Goal: Task Accomplishment & Management: Understand process/instructions

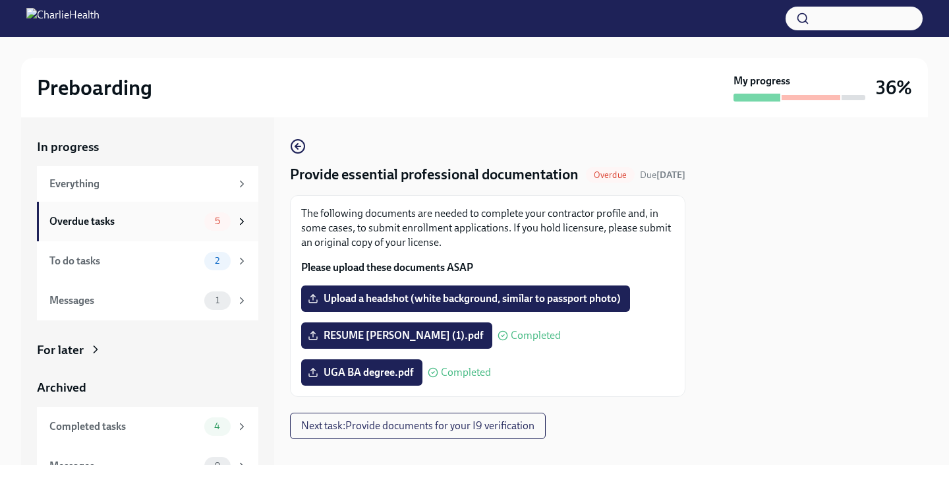
click at [240, 218] on icon at bounding box center [241, 221] width 3 height 6
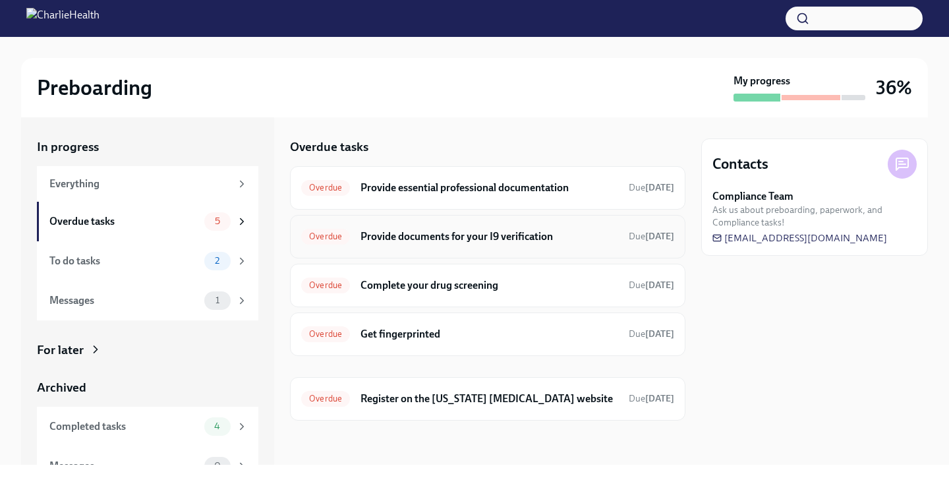
click at [406, 250] on div "Overdue Provide documents for your I9 verification Due [DATE]" at bounding box center [487, 236] width 395 height 43
click at [459, 235] on h6 "Provide documents for your I9 verification" at bounding box center [489, 236] width 258 height 14
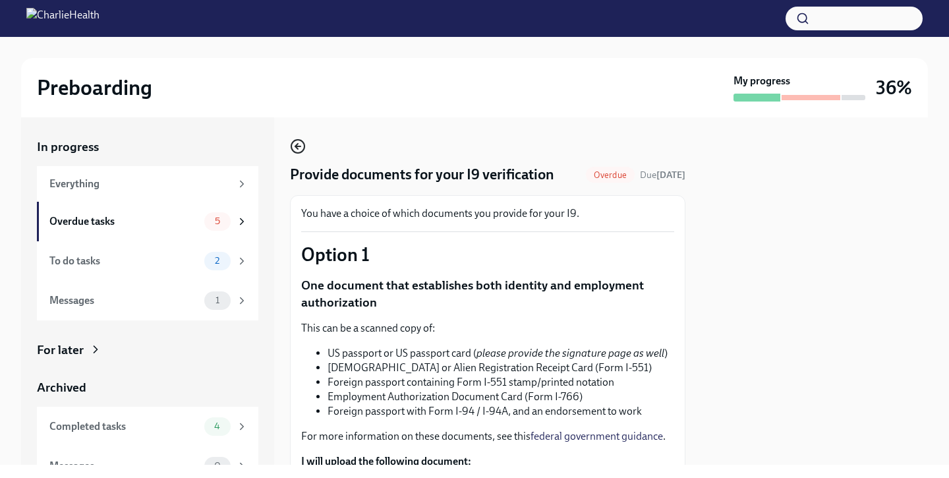
click at [295, 149] on icon "button" at bounding box center [298, 146] width 16 height 16
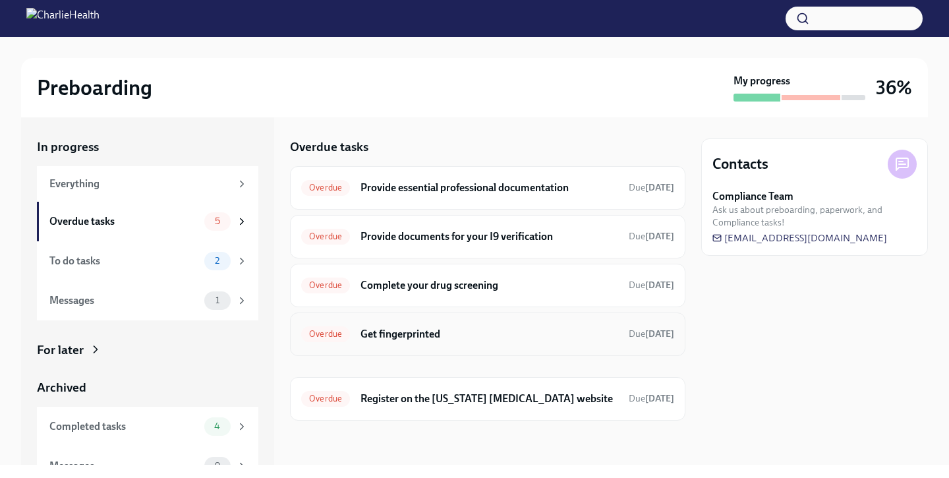
click at [408, 335] on h6 "Get fingerprinted" at bounding box center [489, 334] width 258 height 14
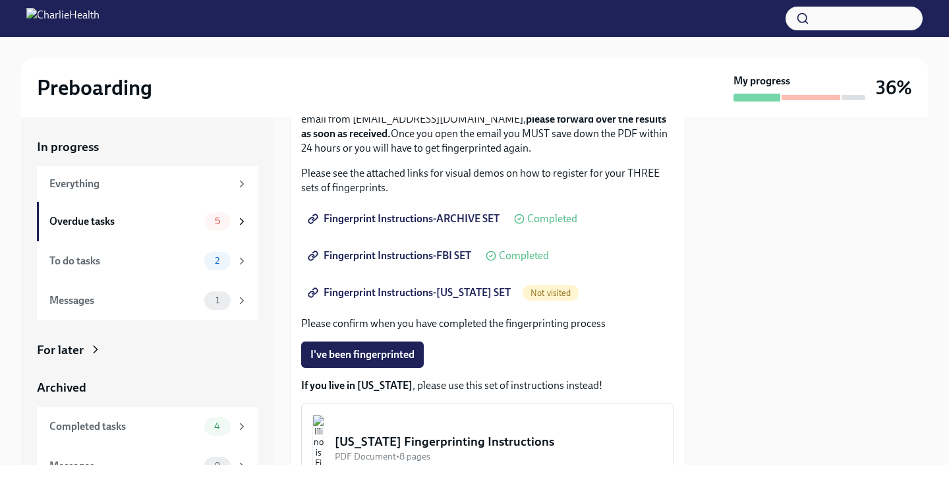
scroll to position [204, 0]
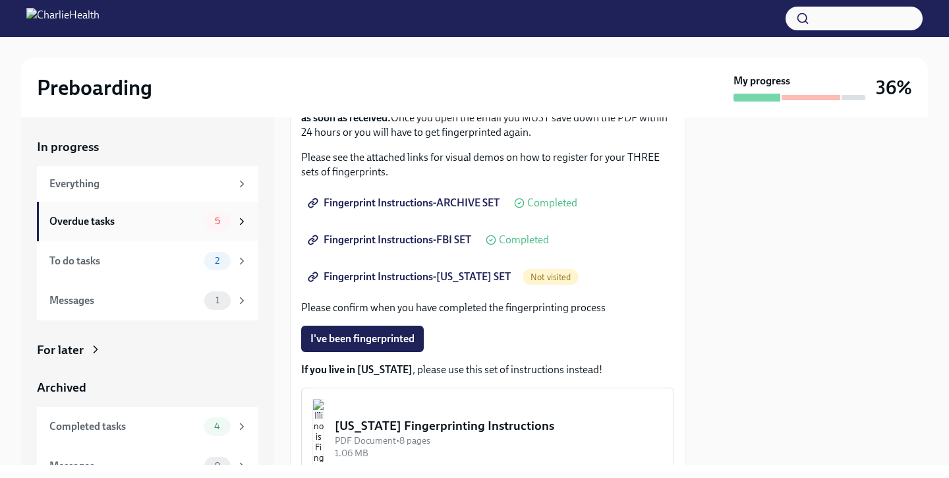
click at [163, 223] on div "Overdue tasks" at bounding box center [124, 221] width 150 height 14
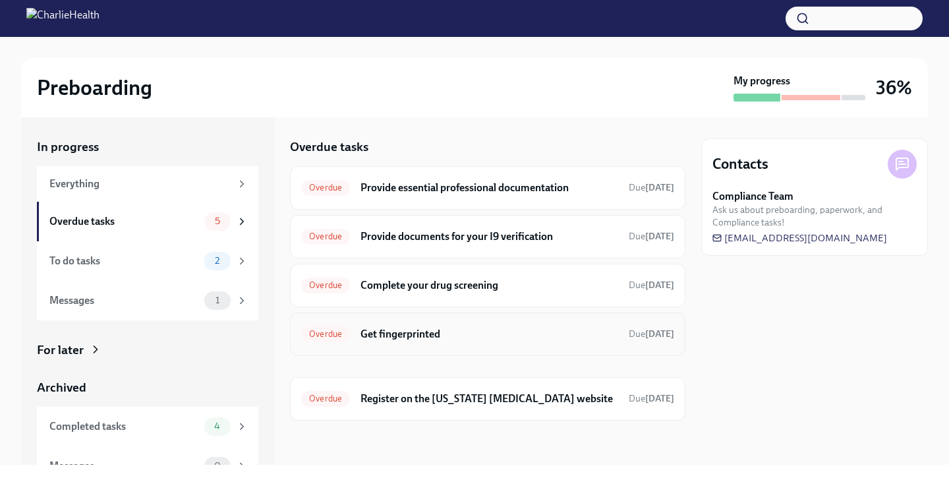
click at [428, 337] on h6 "Get fingerprinted" at bounding box center [489, 334] width 258 height 14
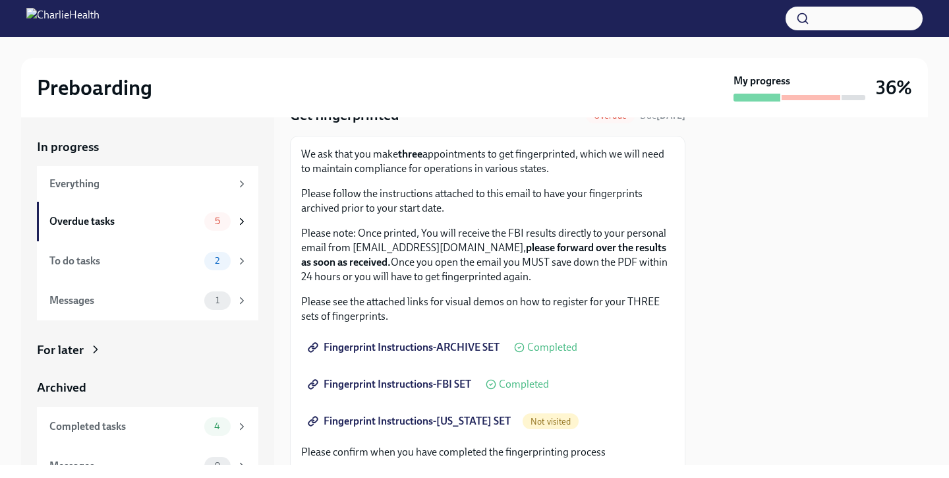
scroll to position [159, 0]
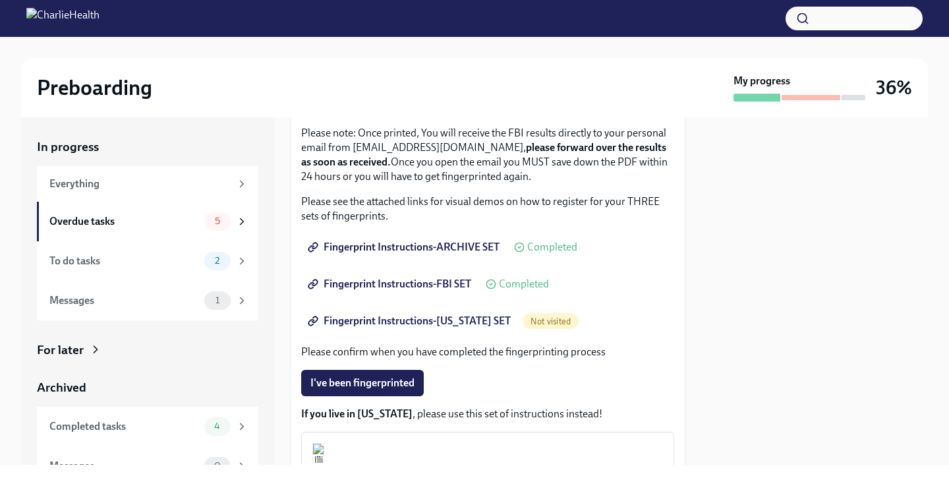
click at [453, 245] on span "Fingerprint Instructions-ARCHIVE SET" at bounding box center [404, 246] width 189 height 13
click at [451, 286] on span "Fingerprint Instructions-FBI SET" at bounding box center [390, 283] width 161 height 13
click at [499, 322] on link "Fingerprint Instructions-[US_STATE] SET" at bounding box center [410, 321] width 219 height 26
